Goal: Navigation & Orientation: Find specific page/section

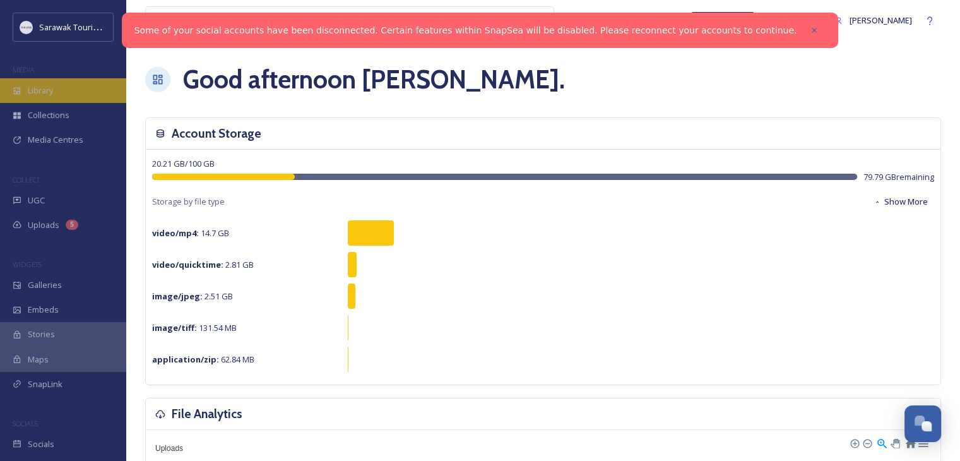
click at [51, 97] on div "Library" at bounding box center [63, 90] width 126 height 25
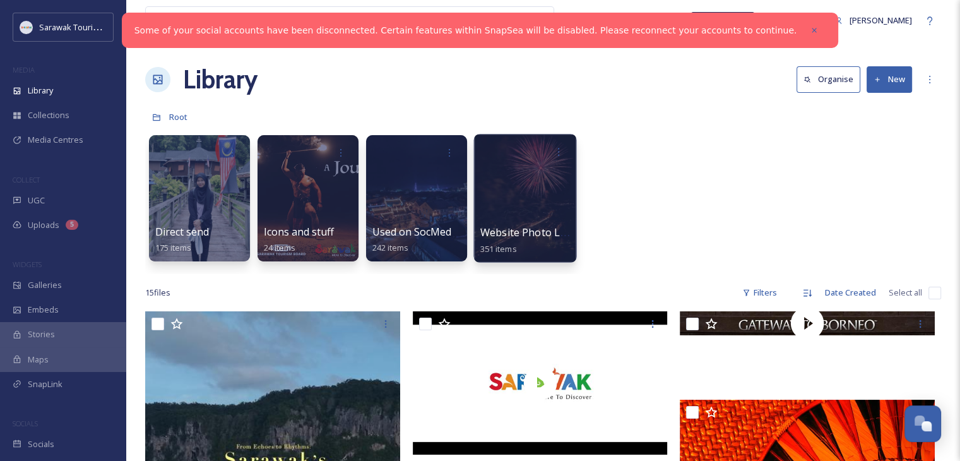
click at [509, 172] on div at bounding box center [524, 198] width 103 height 129
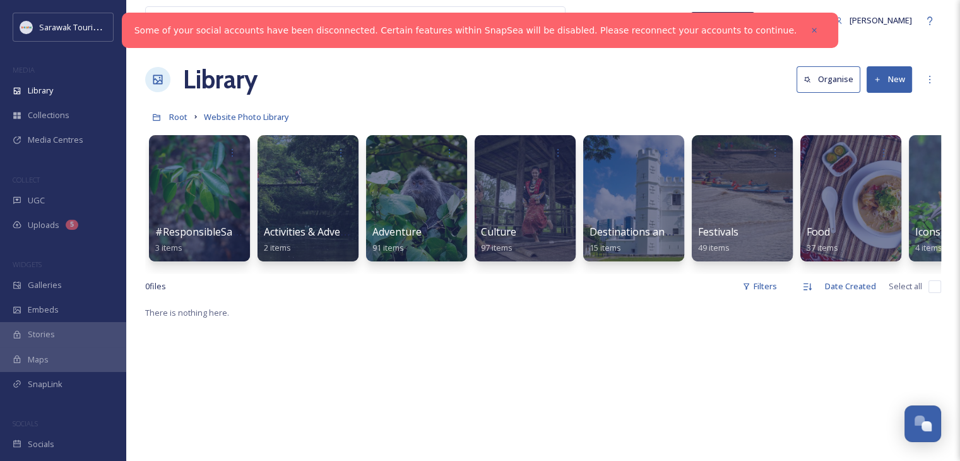
click at [810, 33] on icon at bounding box center [814, 30] width 9 height 9
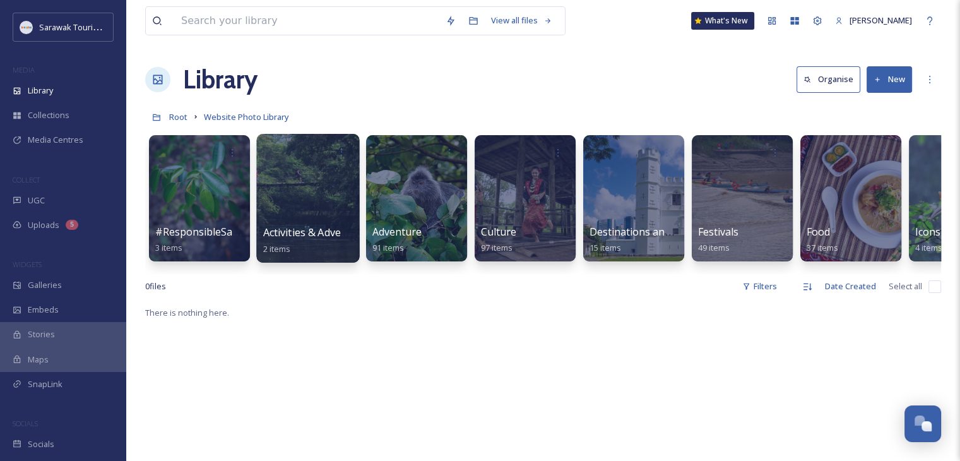
click at [269, 220] on div at bounding box center [307, 198] width 103 height 129
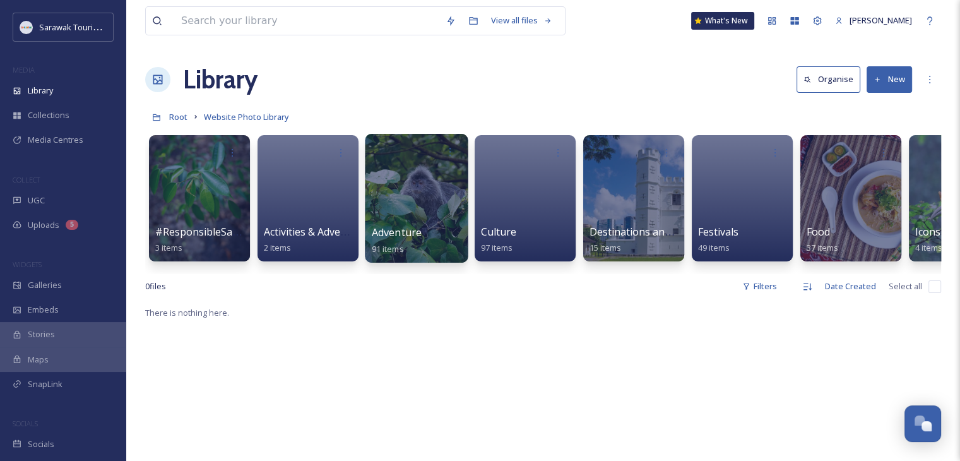
click at [409, 215] on div at bounding box center [416, 198] width 103 height 129
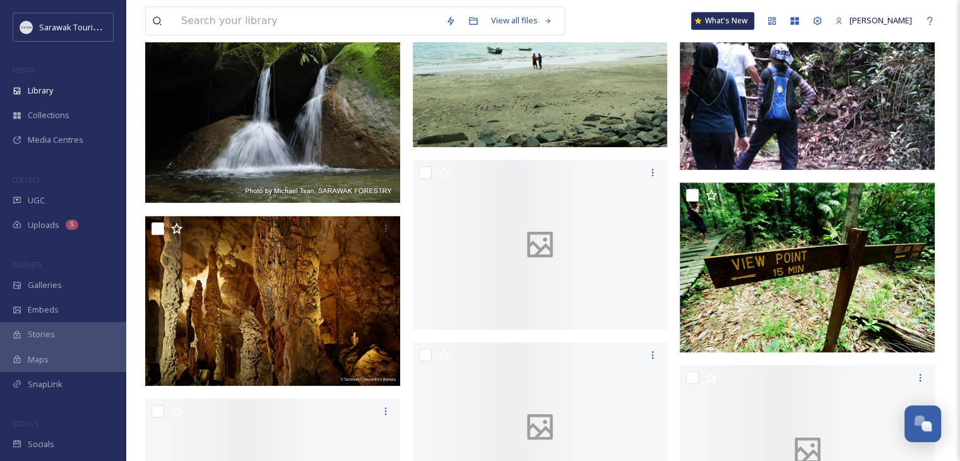
scroll to position [821, 0]
